Goal: Entertainment & Leisure: Consume media (video, audio)

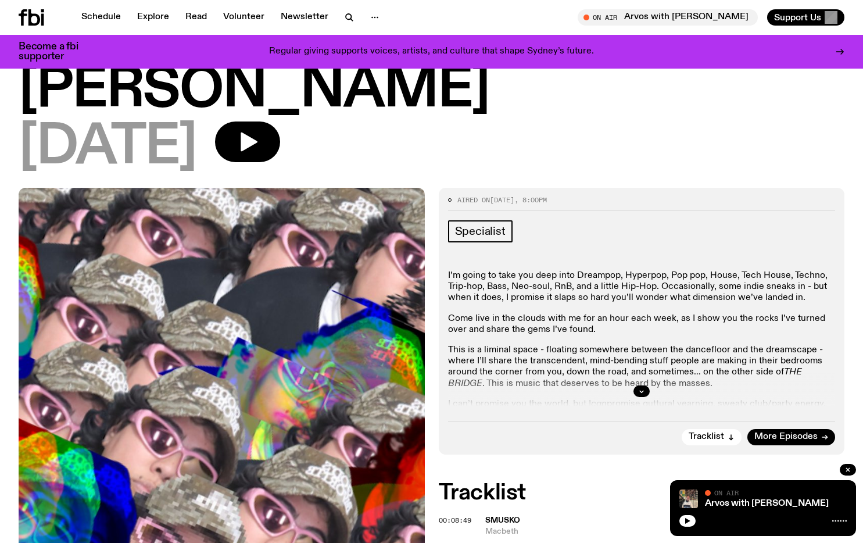
scroll to position [95, 0]
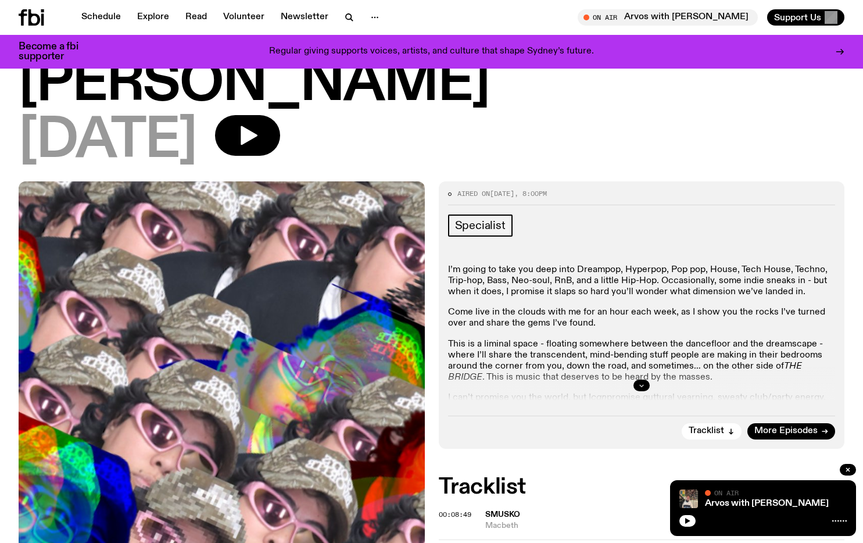
click at [636, 379] on button "button" at bounding box center [641, 385] width 16 height 12
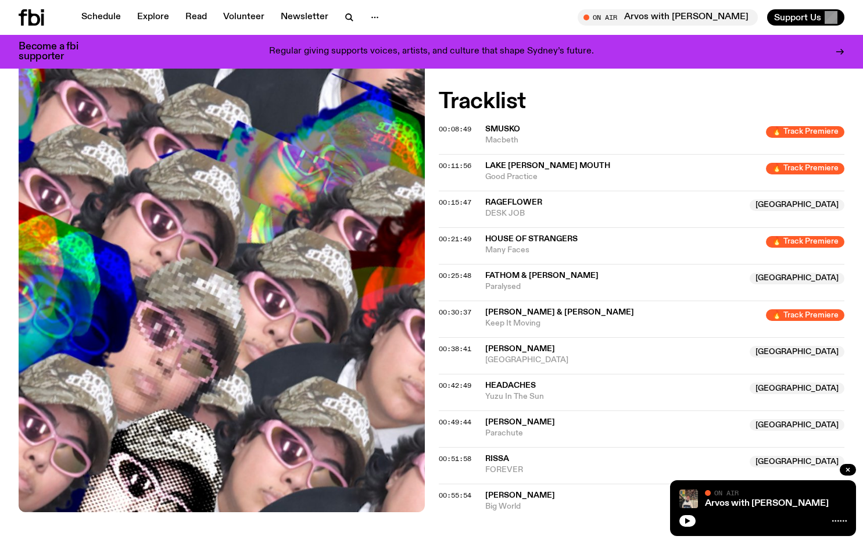
scroll to position [640, 0]
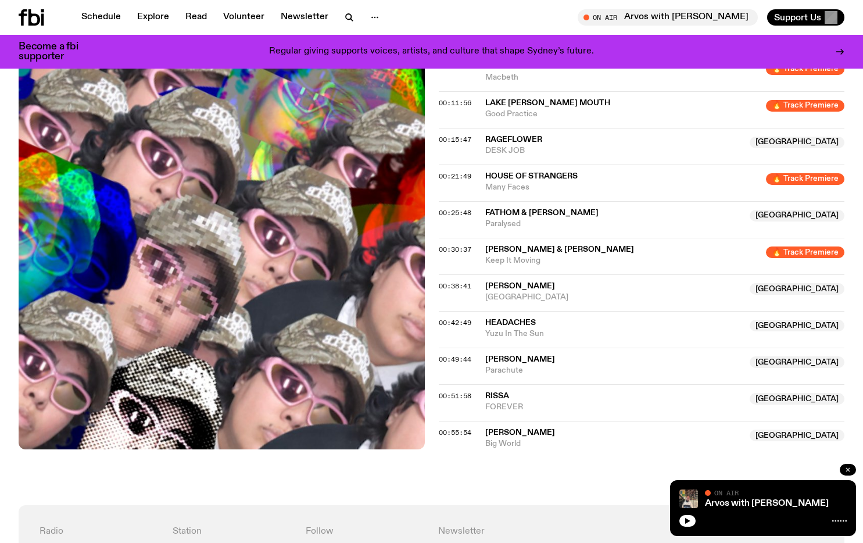
click at [851, 469] on icon "button" at bounding box center [847, 469] width 7 height 7
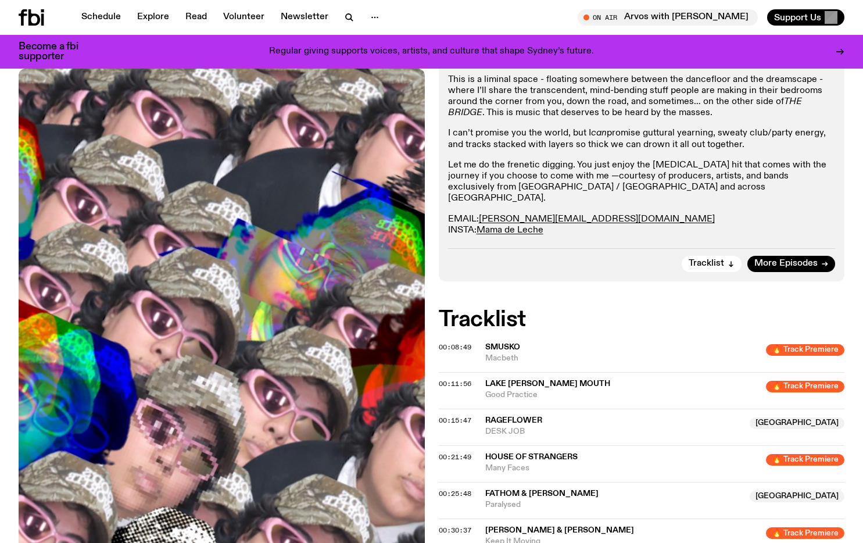
scroll to position [326, 0]
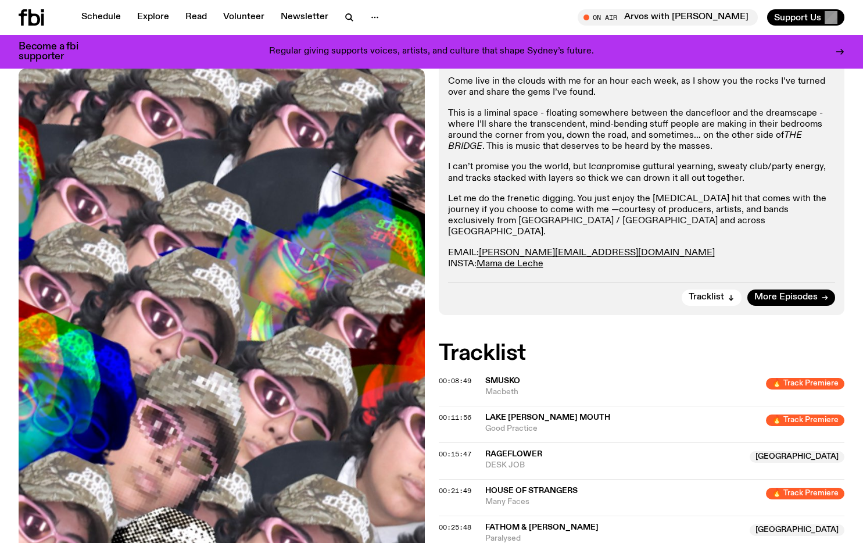
click at [524, 413] on span "LAKE [PERSON_NAME] MOUTH" at bounding box center [547, 417] width 125 height 8
click at [605, 412] on span "LAKE [PERSON_NAME] MOUTH" at bounding box center [622, 417] width 274 height 11
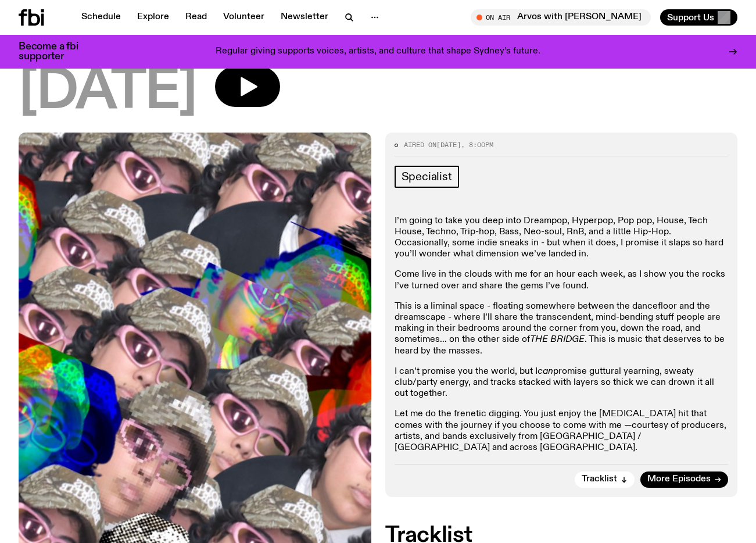
scroll to position [145, 0]
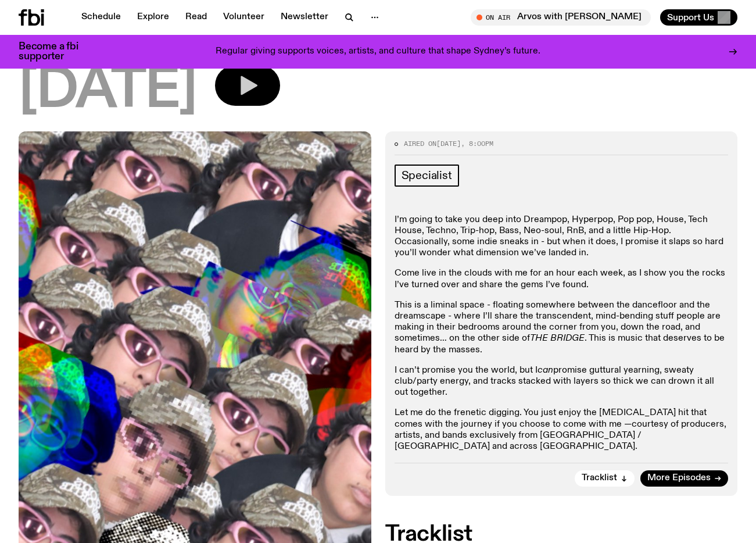
click at [280, 83] on button "button" at bounding box center [247, 85] width 65 height 41
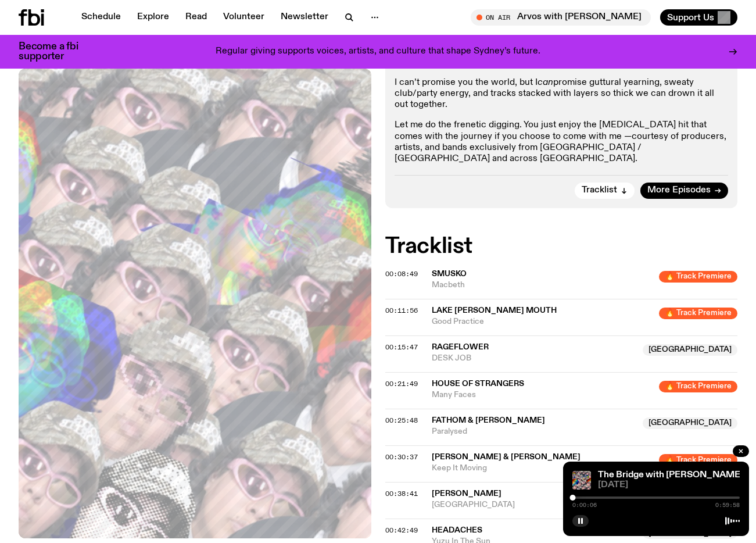
scroll to position [436, 0]
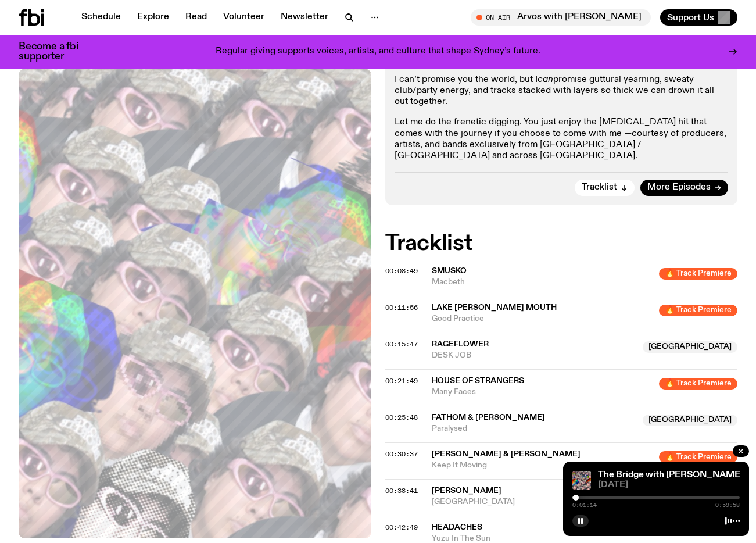
click at [579, 499] on div at bounding box center [576, 498] width 6 height 6
click at [581, 497] on div at bounding box center [581, 498] width 6 height 6
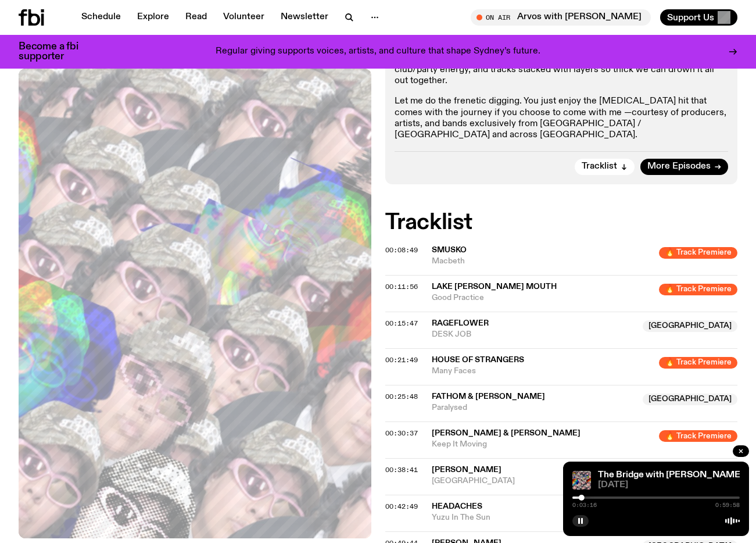
scroll to position [458, 0]
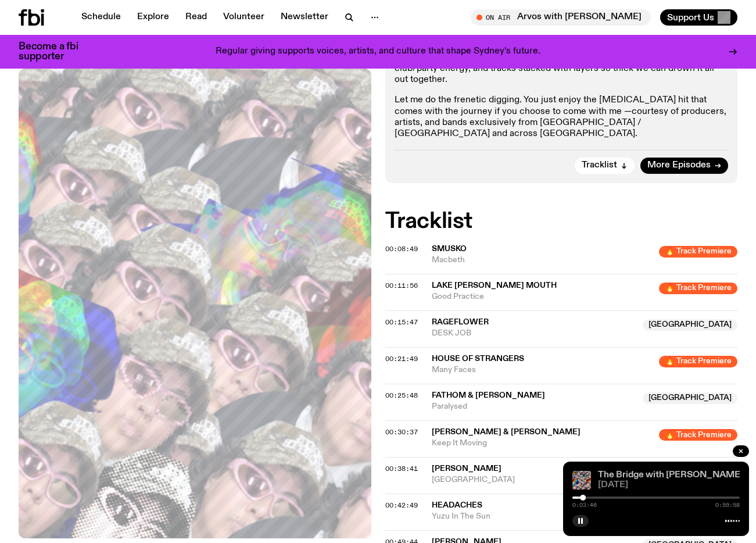
click at [623, 477] on link "The Bridge with [PERSON_NAME]" at bounding box center [670, 474] width 145 height 9
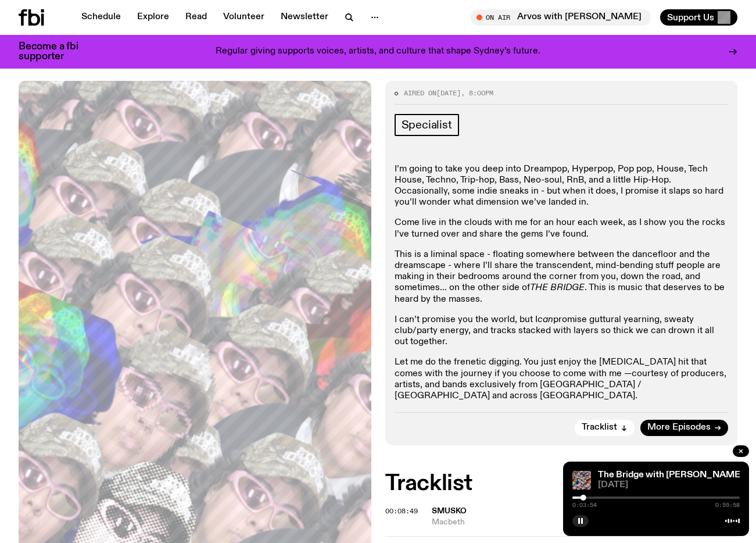
scroll to position [209, 0]
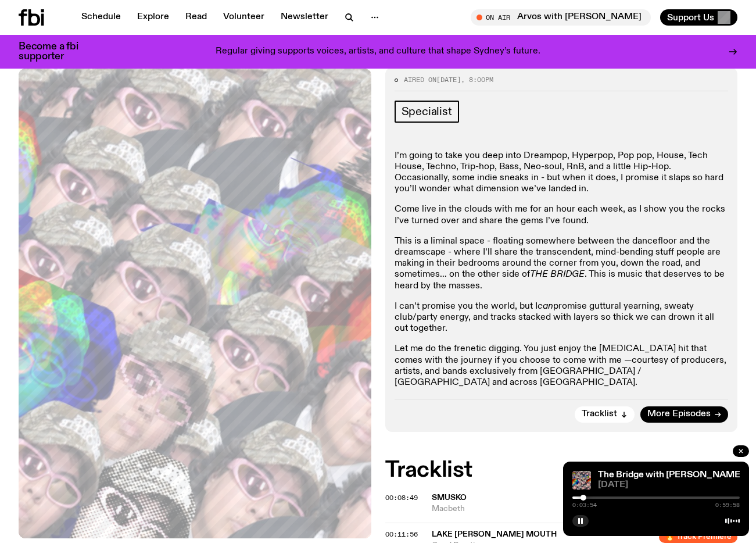
click at [545, 373] on p "Let me do the frenetic digging. You just enjoy the [MEDICAL_DATA] hit that come…" at bounding box center [562, 365] width 334 height 45
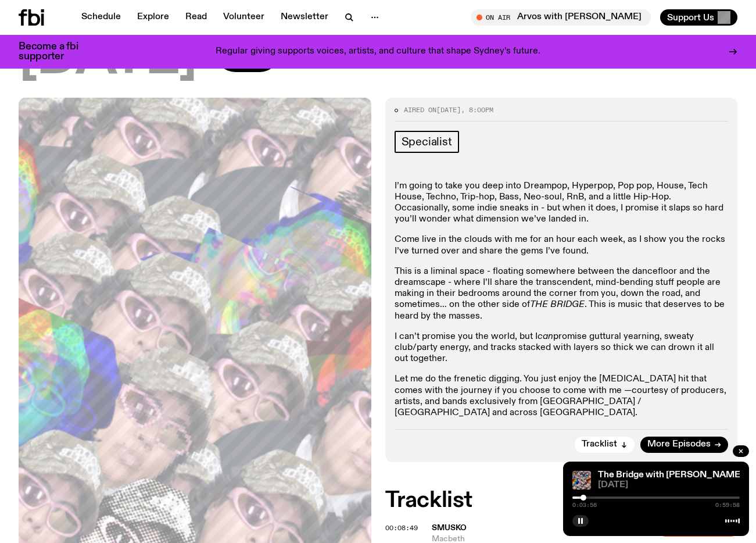
scroll to position [164, 0]
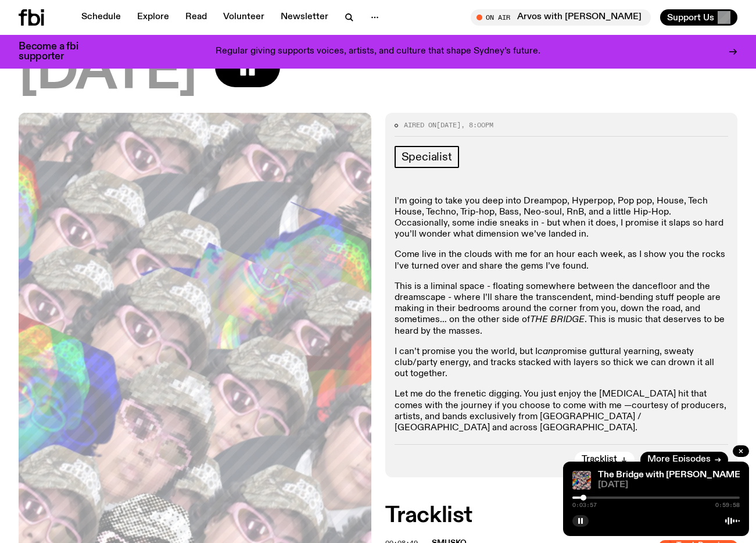
drag, startPoint x: 468, startPoint y: 215, endPoint x: 472, endPoint y: 253, distance: 38.6
click at [468, 215] on p "I’m going to take you deep into Dreampop, Hyperpop, Pop pop, House, Tech House,…" at bounding box center [562, 218] width 334 height 45
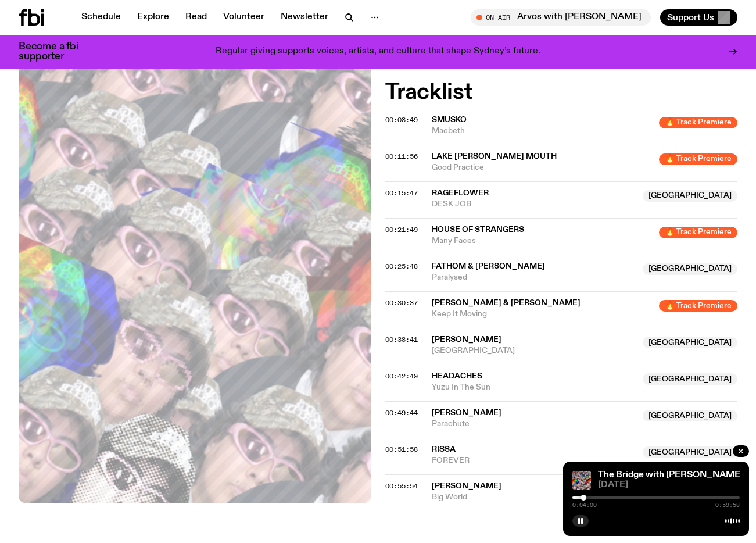
scroll to position [589, 0]
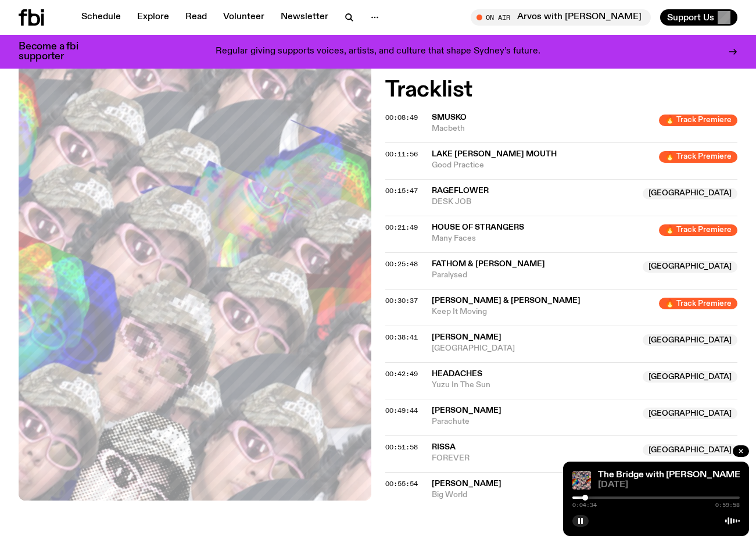
click at [585, 497] on div at bounding box center [585, 498] width 6 height 6
click at [588, 498] on div at bounding box center [587, 498] width 6 height 6
click at [590, 499] on div at bounding box center [590, 498] width 6 height 6
click at [593, 499] on div "0:06:15 0:59:58" at bounding box center [655, 501] width 167 height 14
click at [592, 499] on div at bounding box center [592, 498] width 6 height 6
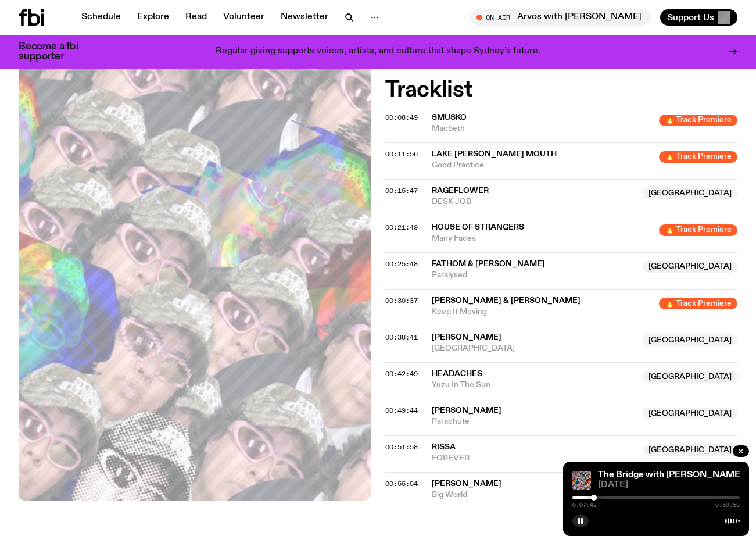
click at [594, 499] on div at bounding box center [594, 498] width 6 height 6
click at [597, 498] on div at bounding box center [597, 498] width 6 height 6
click at [604, 499] on div "0:08:45 0:59:58" at bounding box center [655, 501] width 167 height 14
click at [601, 498] on div at bounding box center [601, 498] width 6 height 6
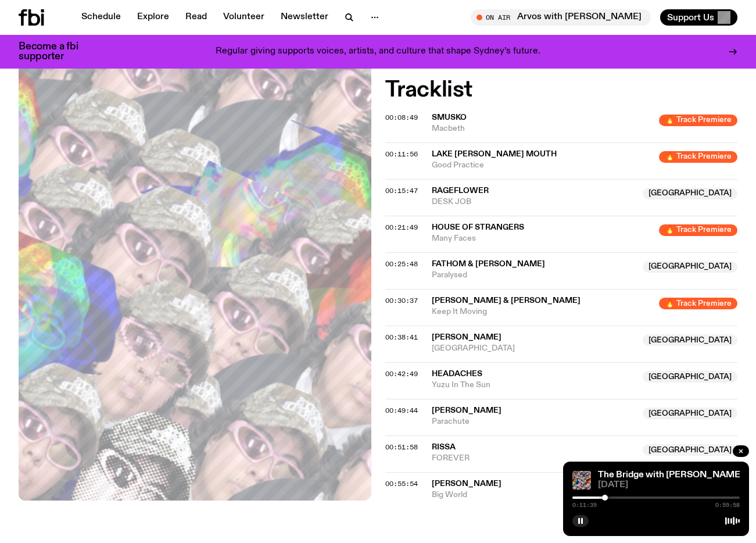
click at [605, 498] on div at bounding box center [605, 498] width 6 height 6
click at [603, 499] on div at bounding box center [603, 498] width 6 height 6
click at [604, 499] on div at bounding box center [604, 498] width 6 height 6
click at [606, 499] on div at bounding box center [606, 498] width 6 height 6
click at [605, 499] on div at bounding box center [605, 498] width 6 height 6
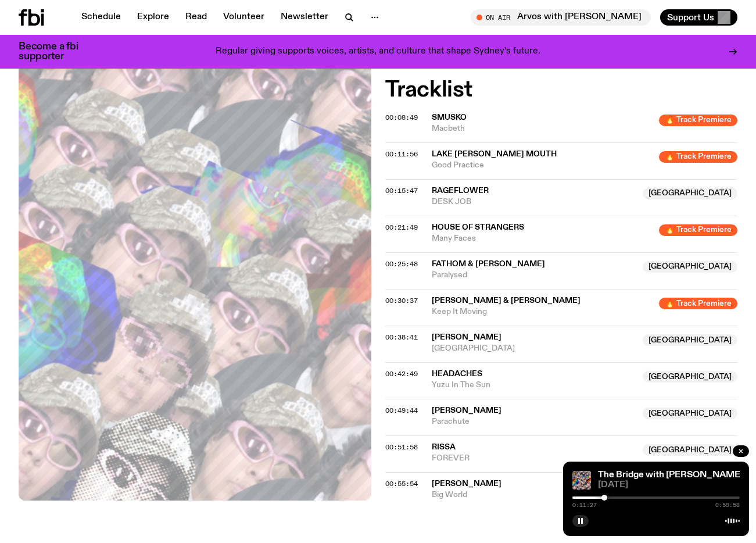
click at [604, 499] on div at bounding box center [604, 498] width 6 height 6
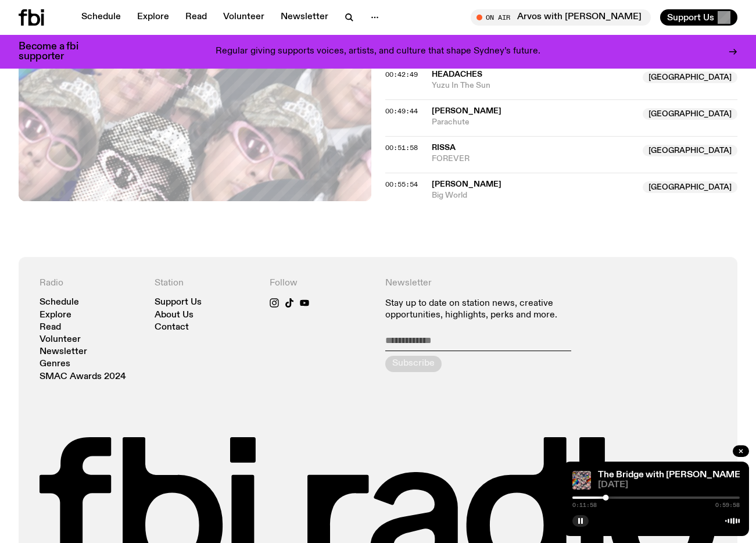
scroll to position [1005, 0]
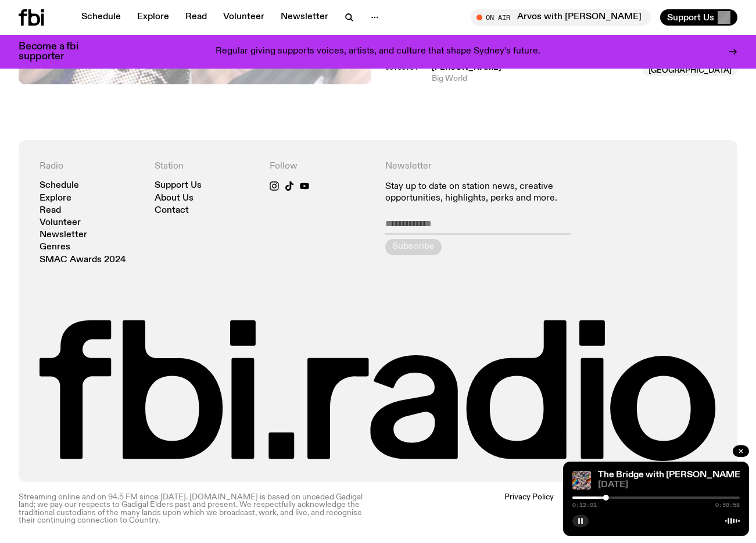
click at [579, 520] on rect "button" at bounding box center [579, 521] width 2 height 6
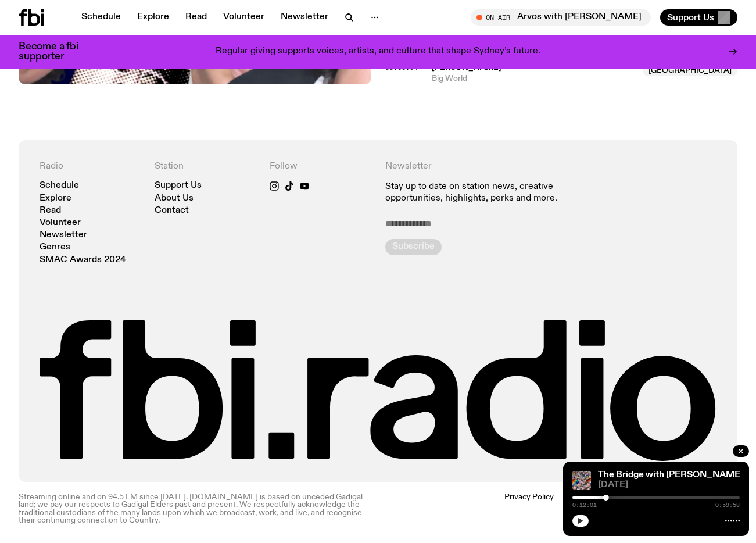
click at [579, 520] on icon "button" at bounding box center [580, 521] width 5 height 6
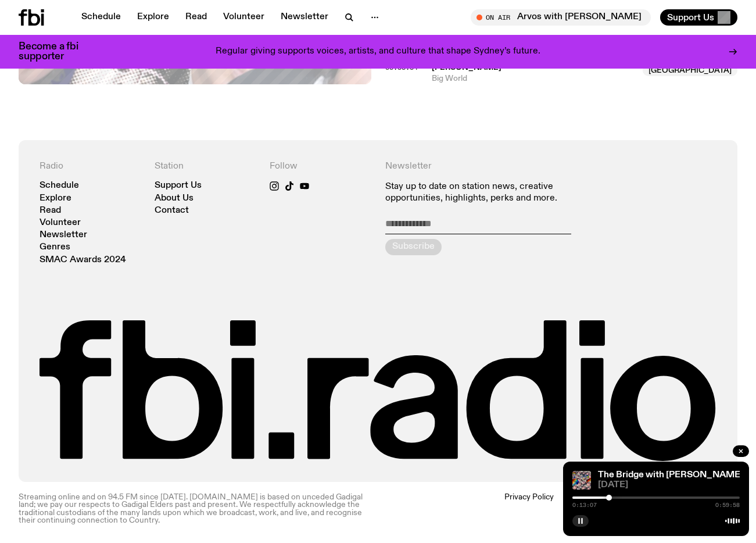
click at [609, 498] on div at bounding box center [609, 498] width 6 height 6
click at [608, 499] on div at bounding box center [608, 498] width 6 height 6
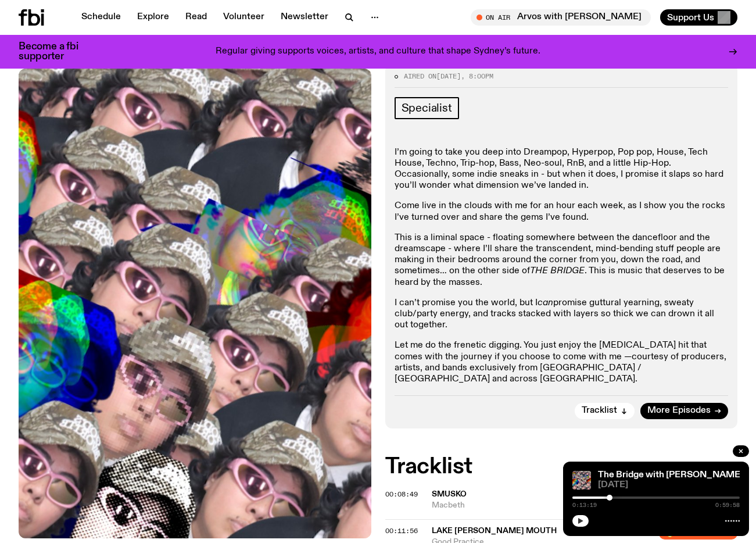
scroll to position [207, 0]
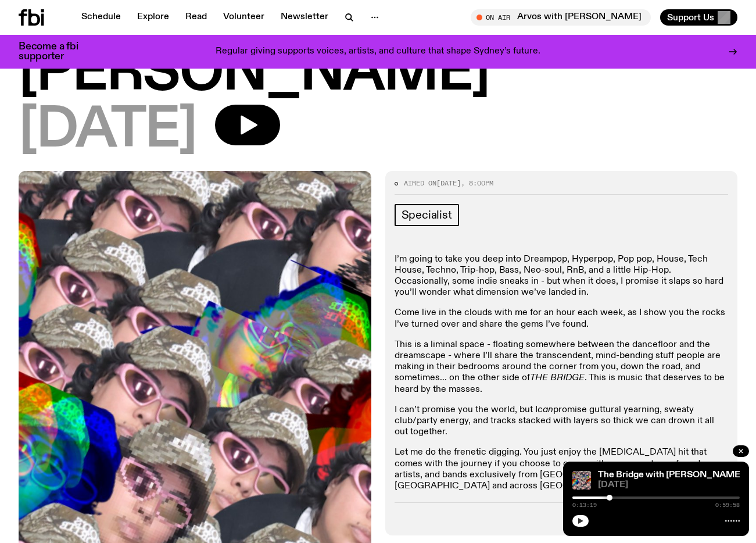
click at [523, 325] on p "Come live in the clouds with me for an hour each week, as I show you the rocks …" at bounding box center [562, 318] width 334 height 22
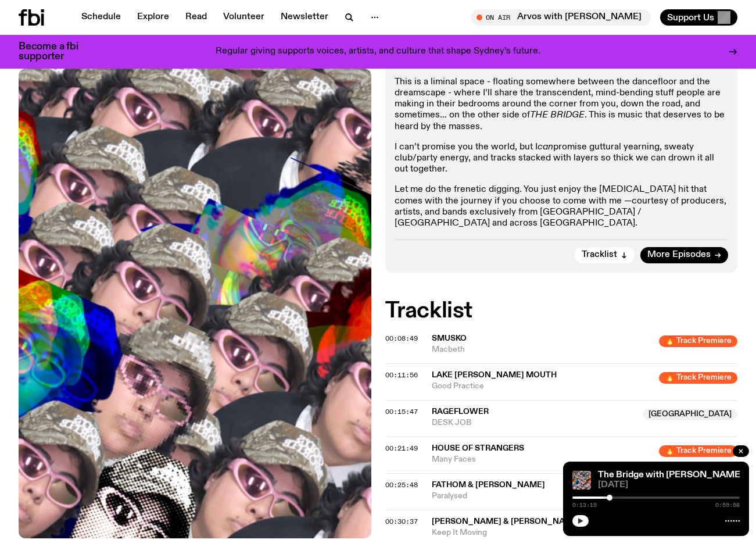
scroll to position [0, 0]
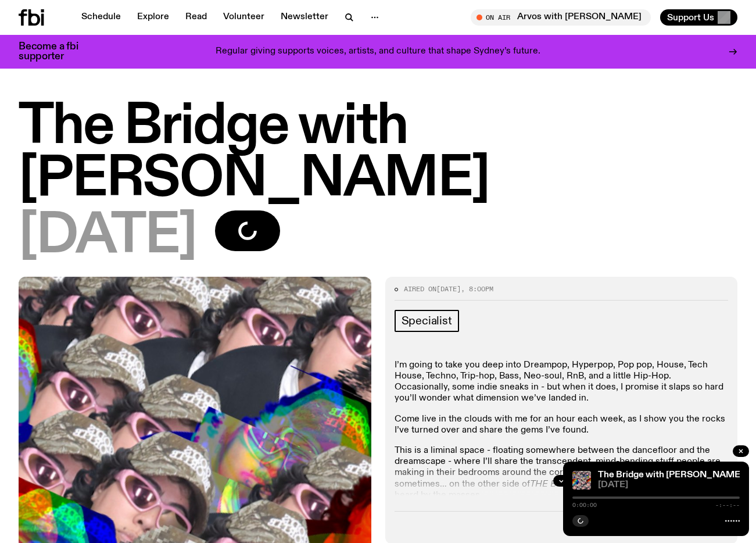
scroll to position [212, 0]
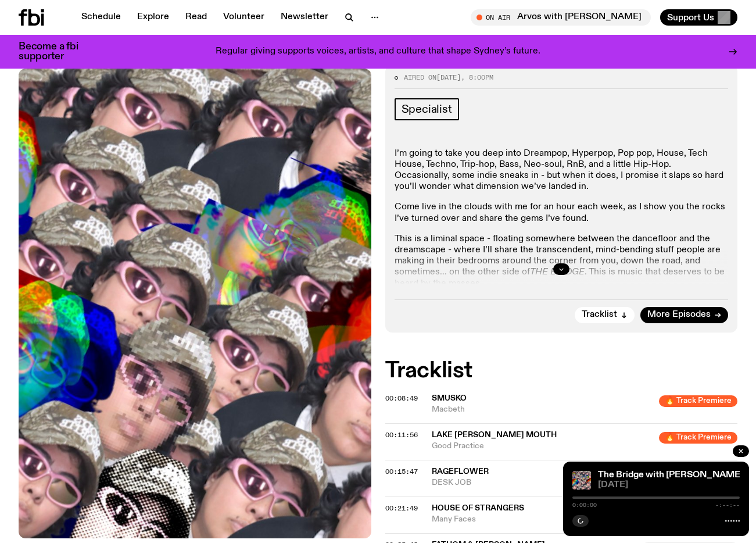
click at [565, 271] on button "button" at bounding box center [561, 269] width 16 height 12
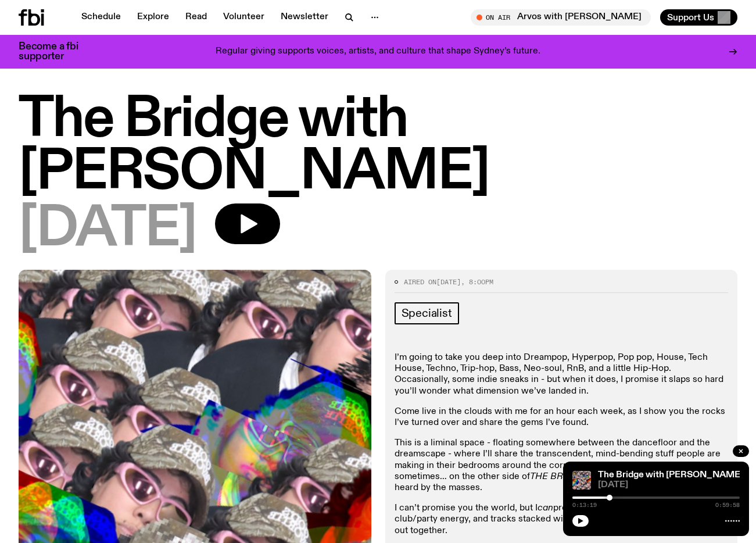
scroll to position [14, 0]
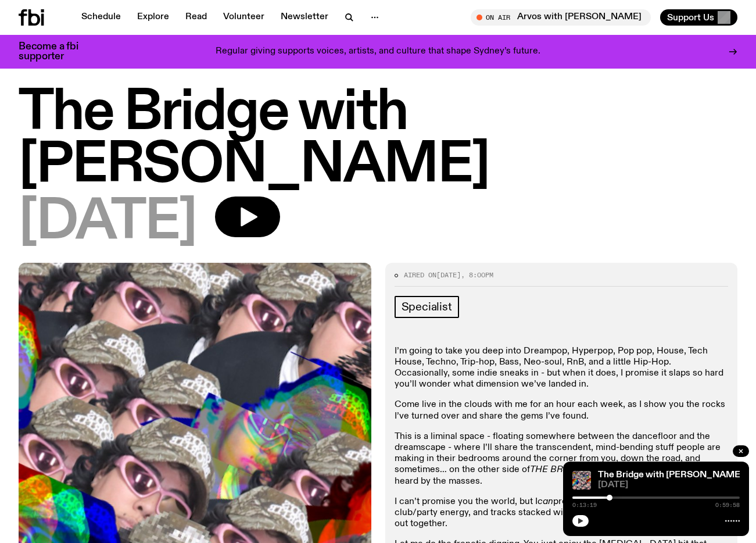
click at [578, 518] on icon "button" at bounding box center [580, 521] width 5 height 6
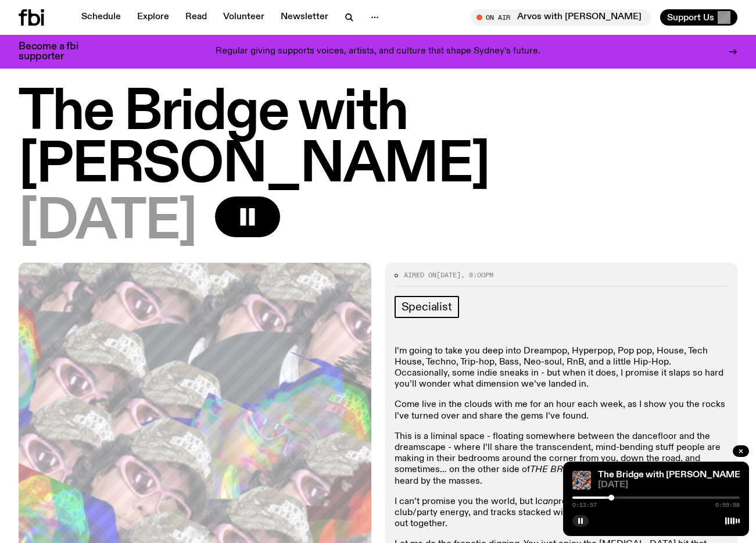
click at [611, 497] on div at bounding box center [611, 498] width 6 height 6
click at [613, 497] on div at bounding box center [613, 498] width 6 height 6
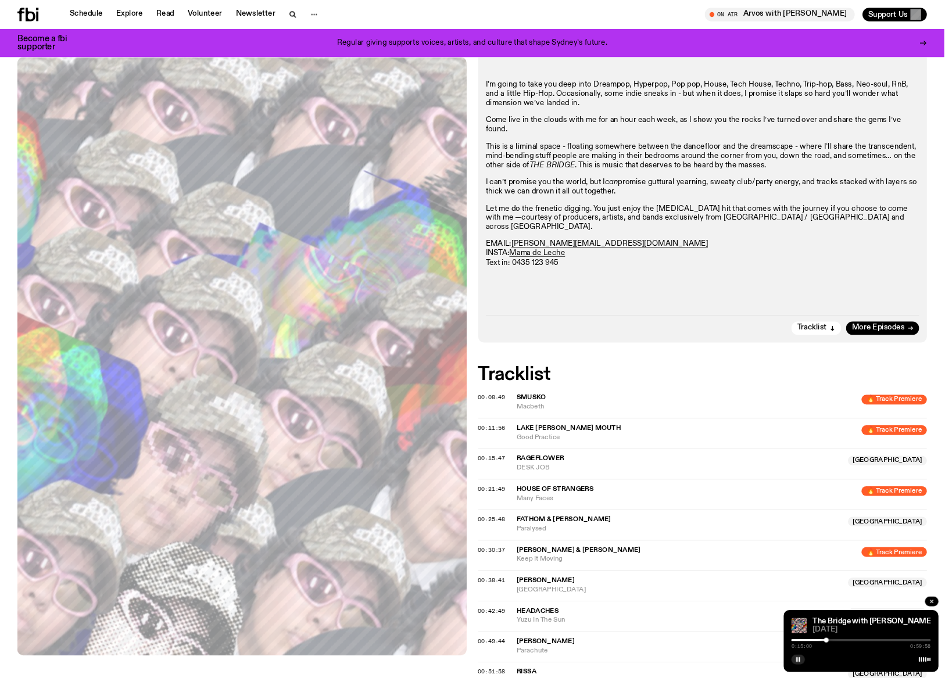
scroll to position [0, 0]
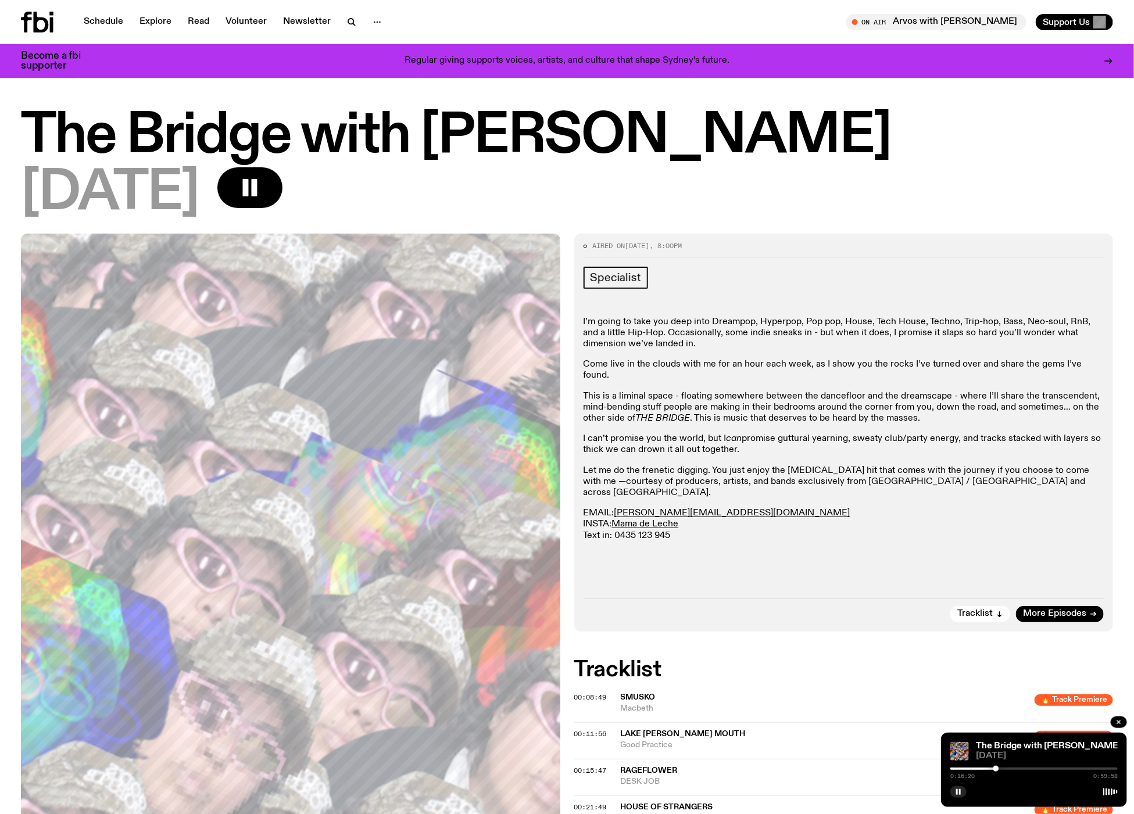
click at [755, 542] on div at bounding box center [996, 769] width 6 height 6
click at [755, 542] on div at bounding box center [999, 769] width 6 height 6
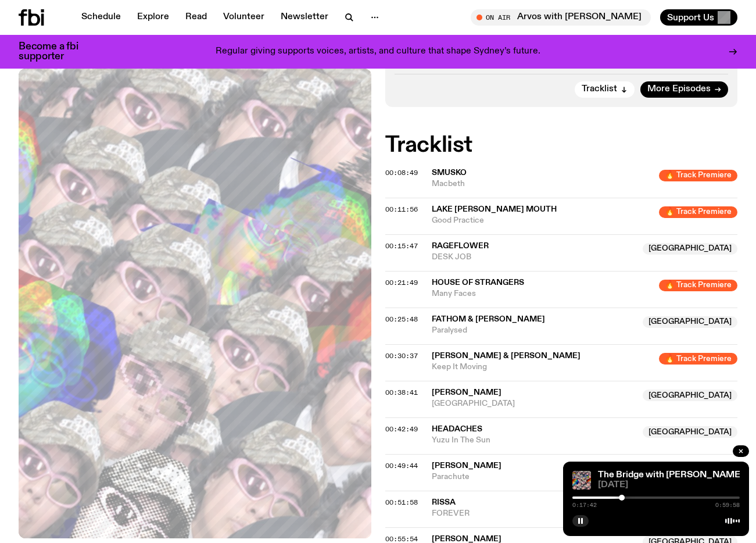
scroll to position [569, 0]
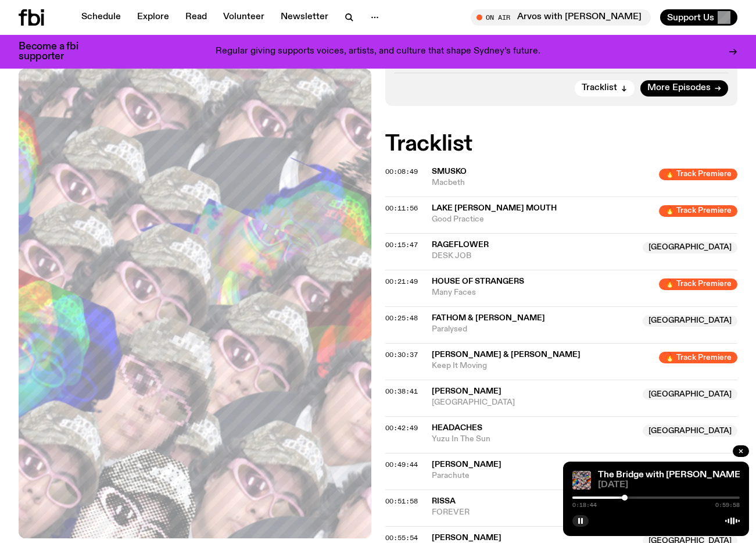
click at [625, 498] on div at bounding box center [625, 498] width 6 height 6
click at [624, 498] on div at bounding box center [624, 498] width 6 height 6
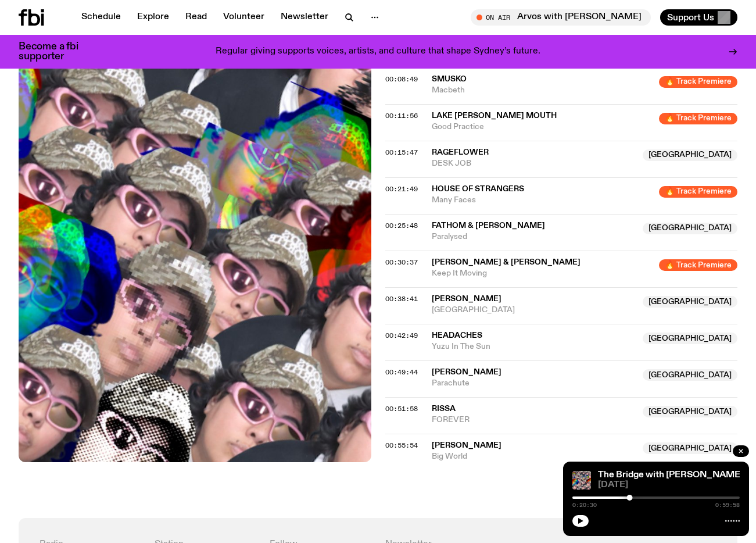
scroll to position [647, 0]
